Goal: Information Seeking & Learning: Check status

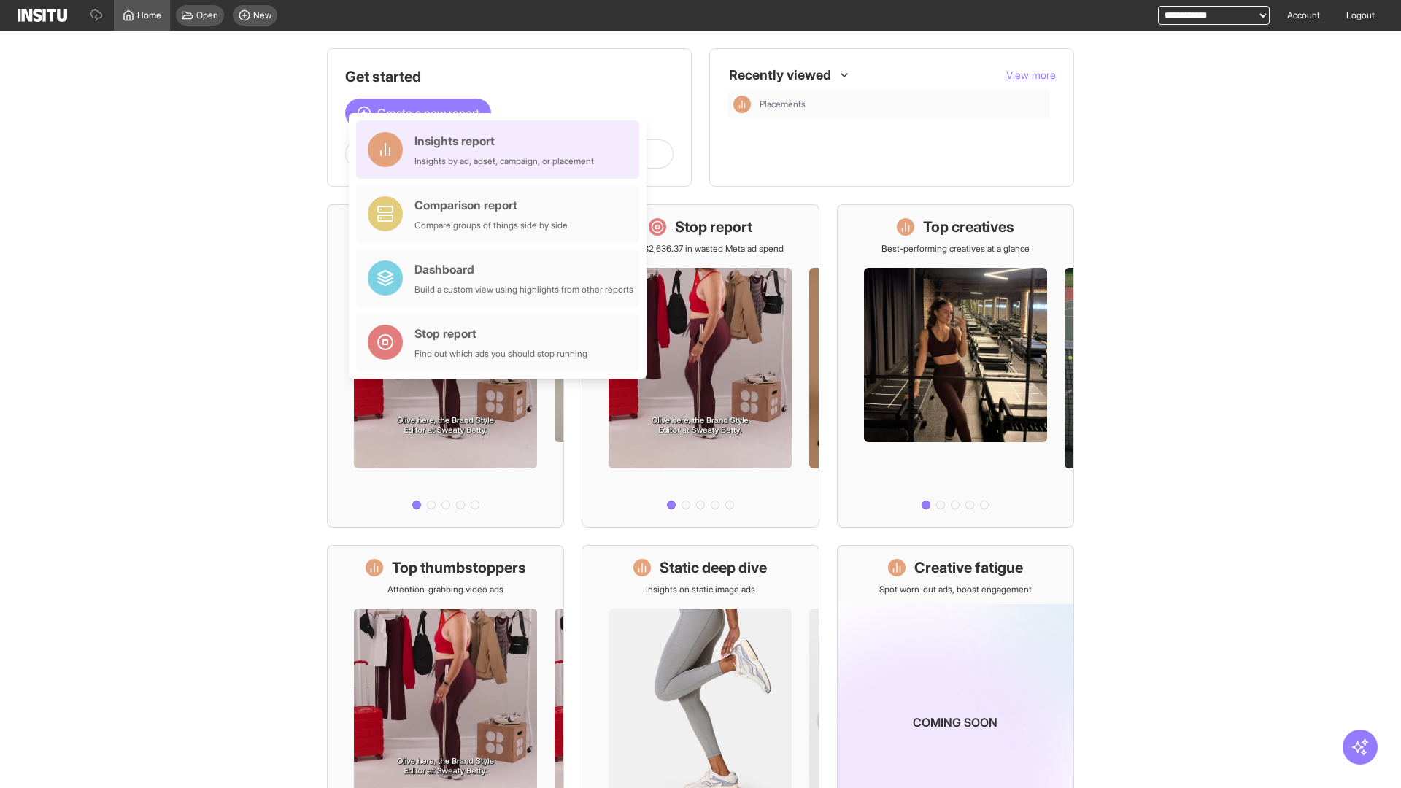
click at [501, 150] on div "Insights report Insights by ad, adset, campaign, or placement" at bounding box center [503, 149] width 179 height 35
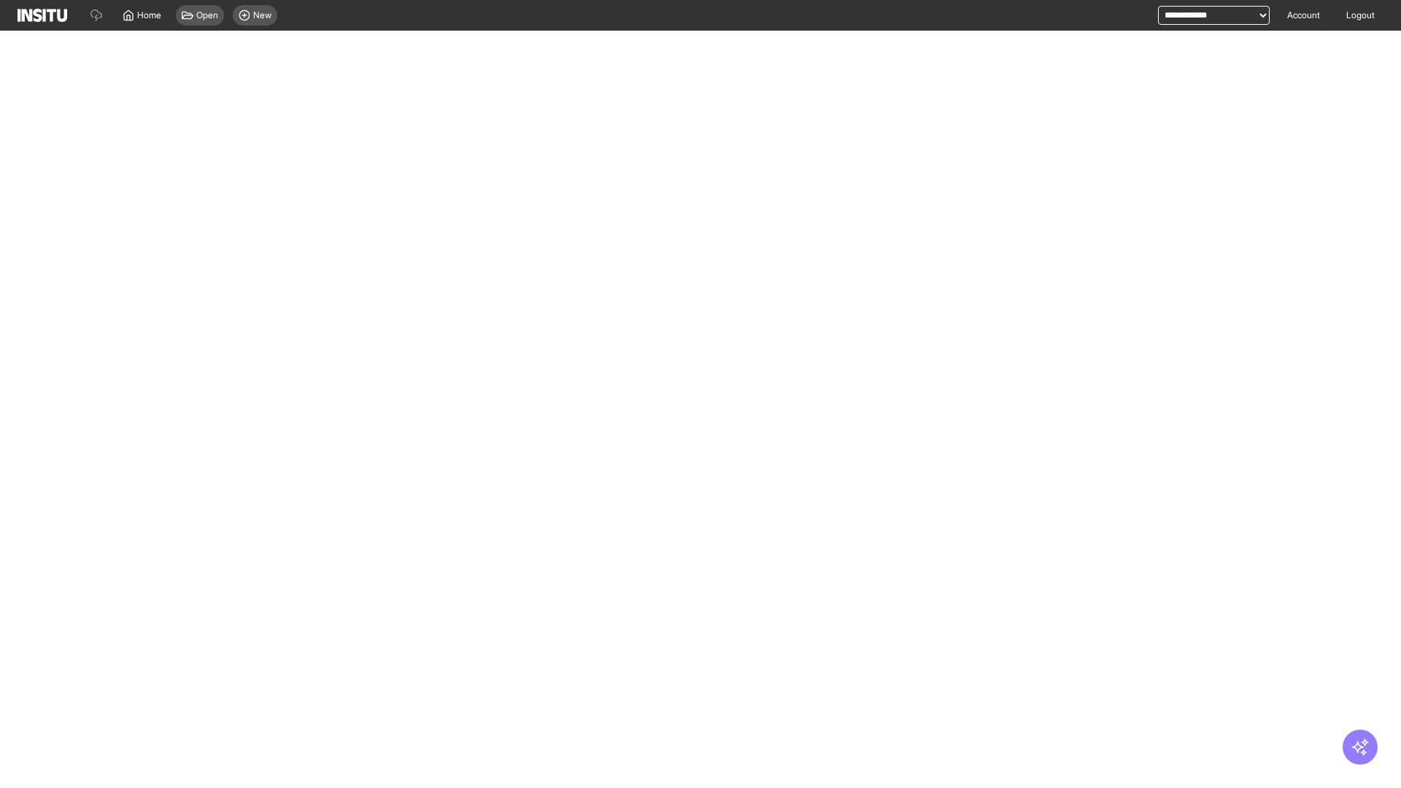
select select "**"
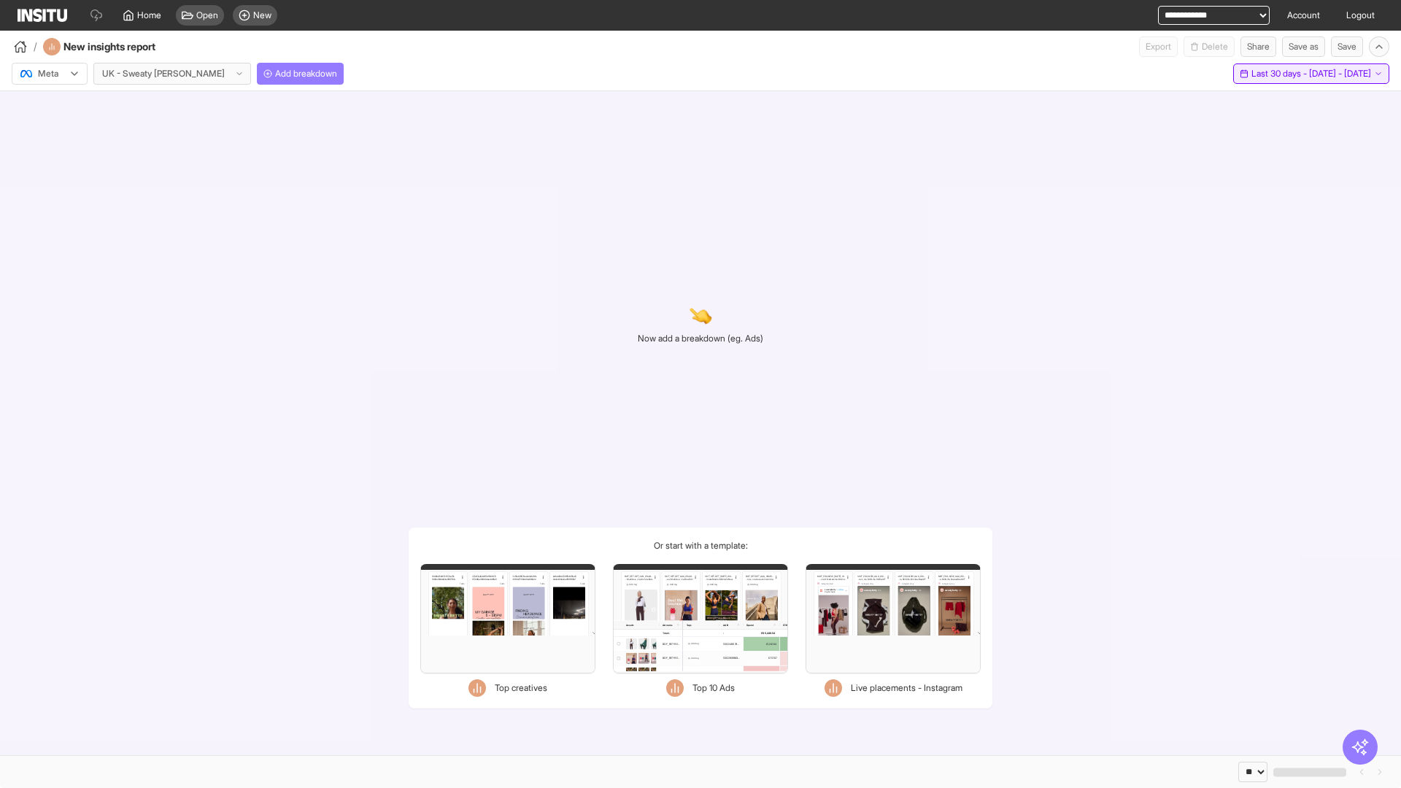
click at [1292, 74] on span "Last 30 days - [DATE] - [DATE]" at bounding box center [1311, 74] width 120 height 12
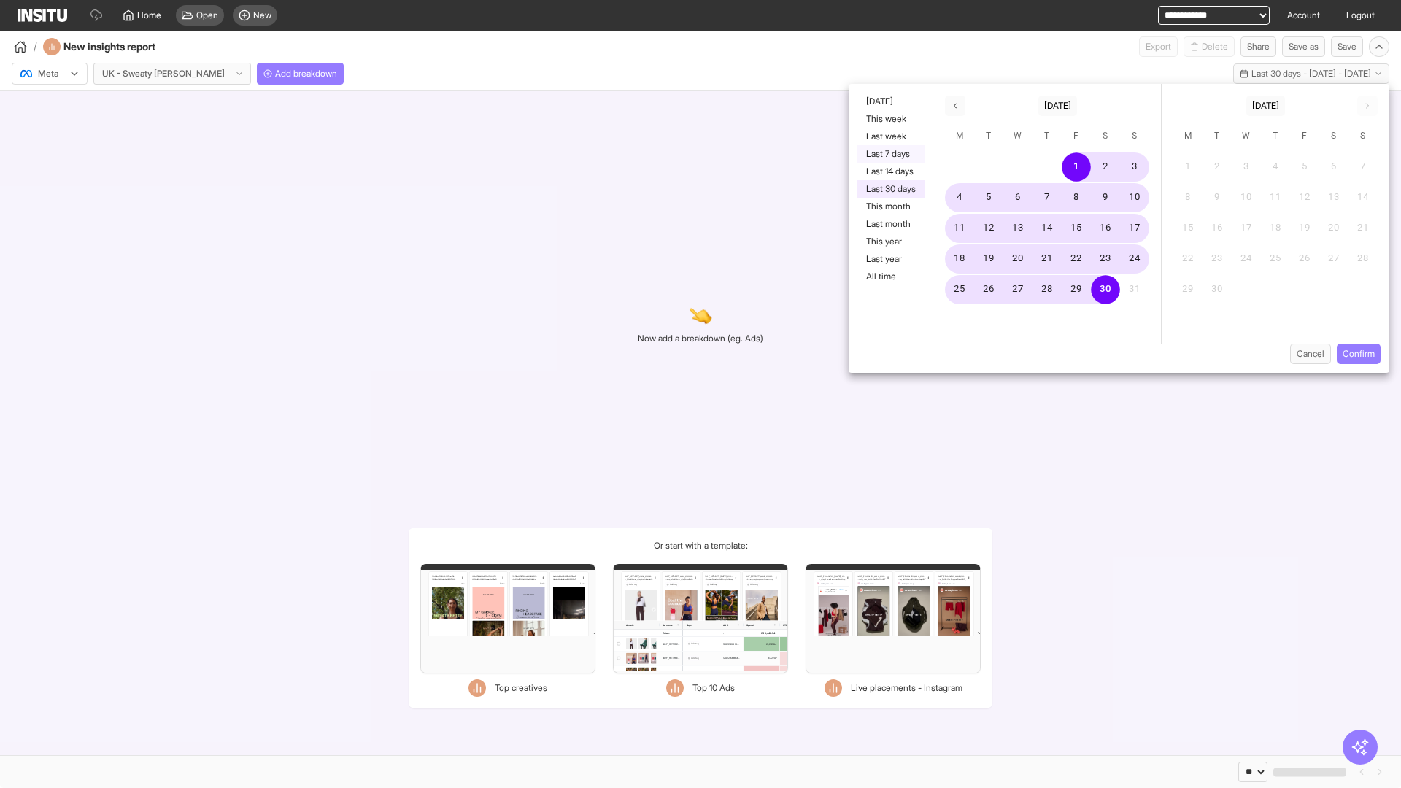
click at [889, 154] on button "Last 7 days" at bounding box center [890, 154] width 67 height 18
